Goal: Answer question/provide support: Answer question/provide support

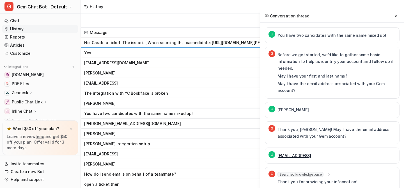
scroll to position [218, 0]
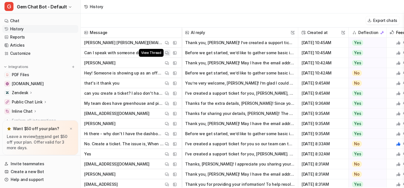
click at [166, 51] on img at bounding box center [167, 53] width 4 height 4
click at [191, 74] on button "Before we get started, we’d like to gather some basic information to help us id…" at bounding box center [239, 73] width 109 height 10
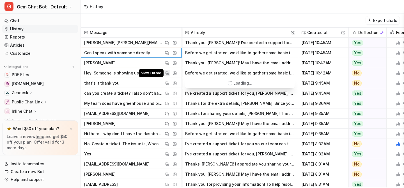
click at [166, 73] on img at bounding box center [167, 73] width 4 height 4
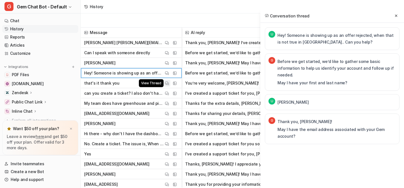
click at [166, 84] on img at bounding box center [167, 83] width 4 height 4
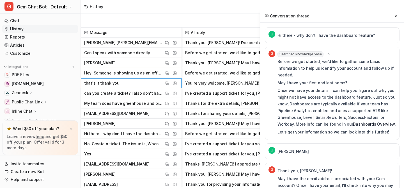
click at [159, 72] on p "Hey! Someone is showing up as an offer rejected, when that is not true in Green…" at bounding box center [123, 73] width 79 height 10
